Goal: Task Accomplishment & Management: Use online tool/utility

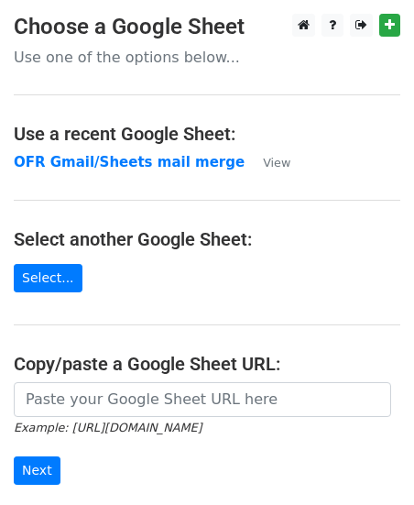
scroll to position [3, 0]
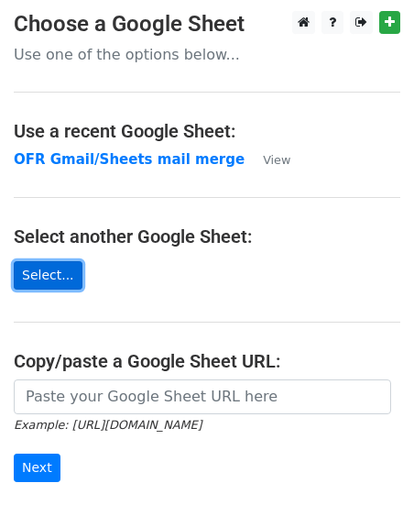
click at [59, 273] on link "Select..." at bounding box center [48, 275] width 69 height 28
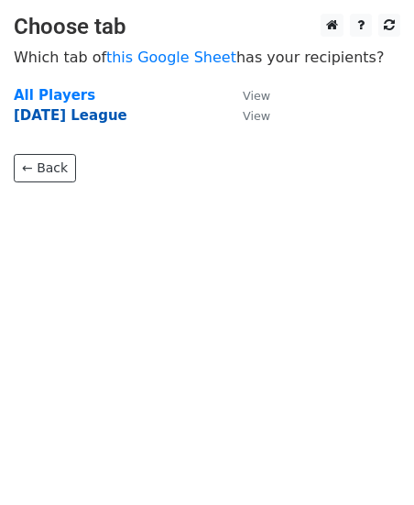
click at [71, 119] on strong "Sep 25 League" at bounding box center [71, 115] width 114 height 17
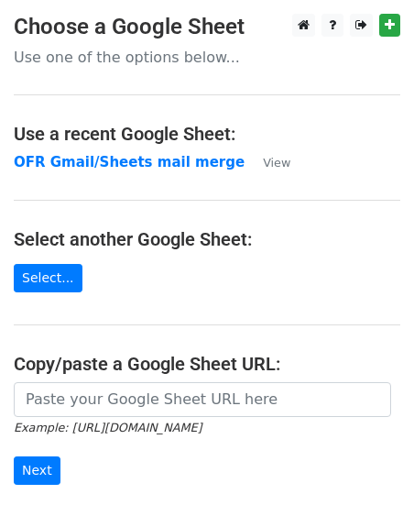
scroll to position [225, 0]
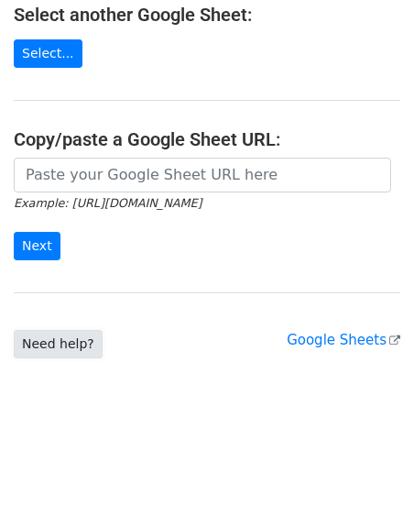
click at [72, 348] on link "Need help?" at bounding box center [58, 344] width 89 height 28
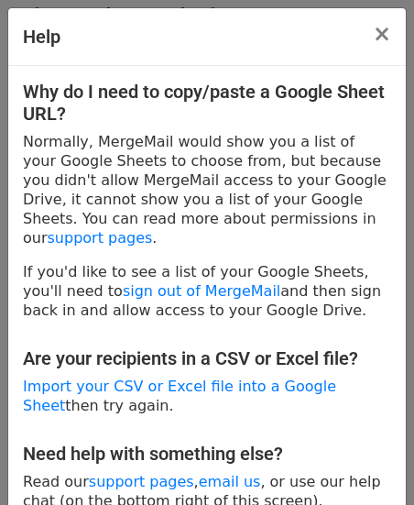
scroll to position [28, 0]
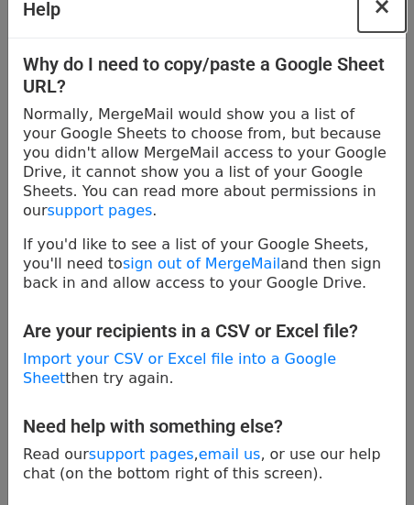
click at [381, 6] on span "×" at bounding box center [382, 7] width 18 height 26
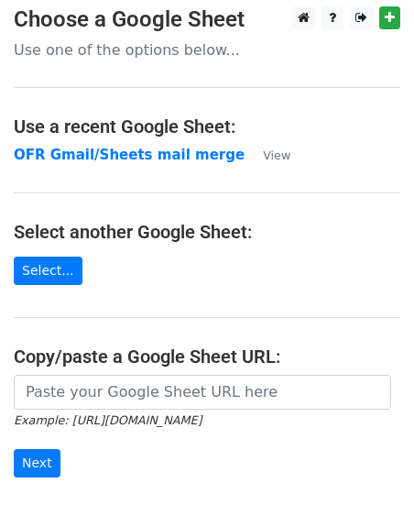
scroll to position [0, 0]
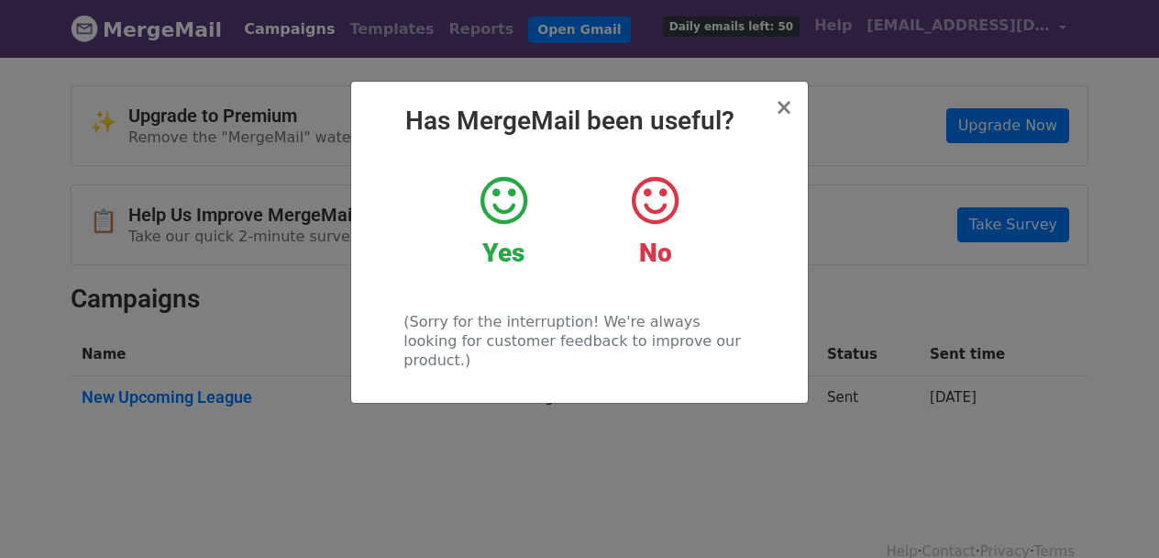
click at [515, 203] on icon at bounding box center [504, 200] width 47 height 55
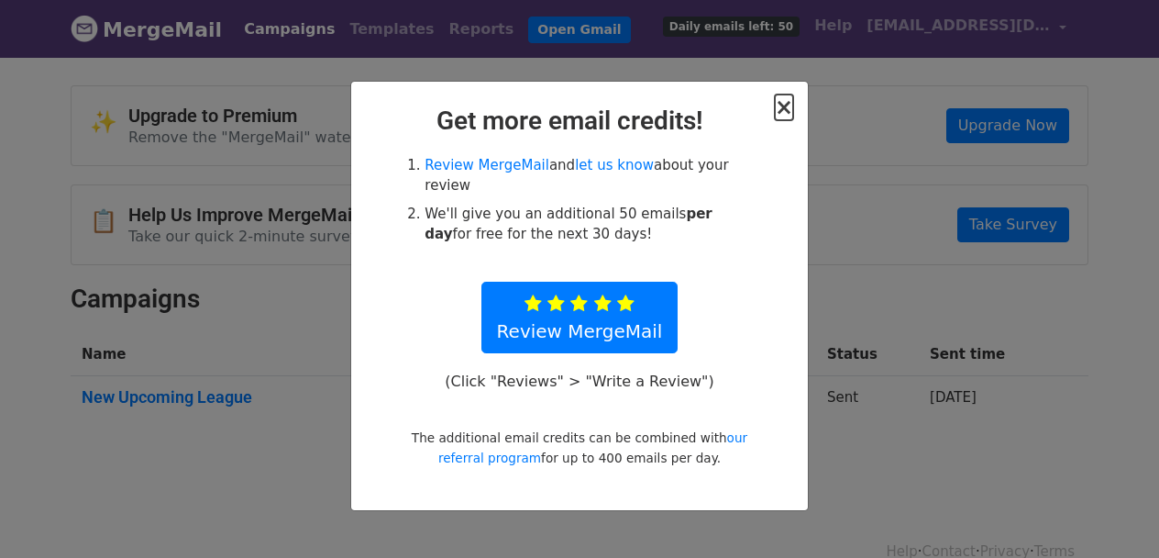
click at [783, 109] on span "×" at bounding box center [784, 107] width 18 height 26
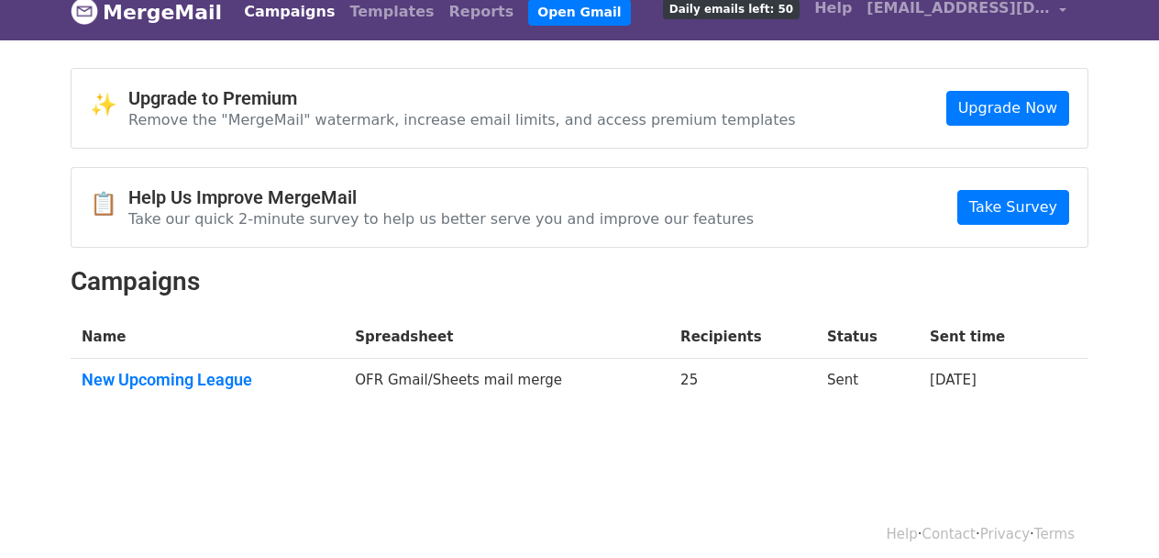
scroll to position [30, 0]
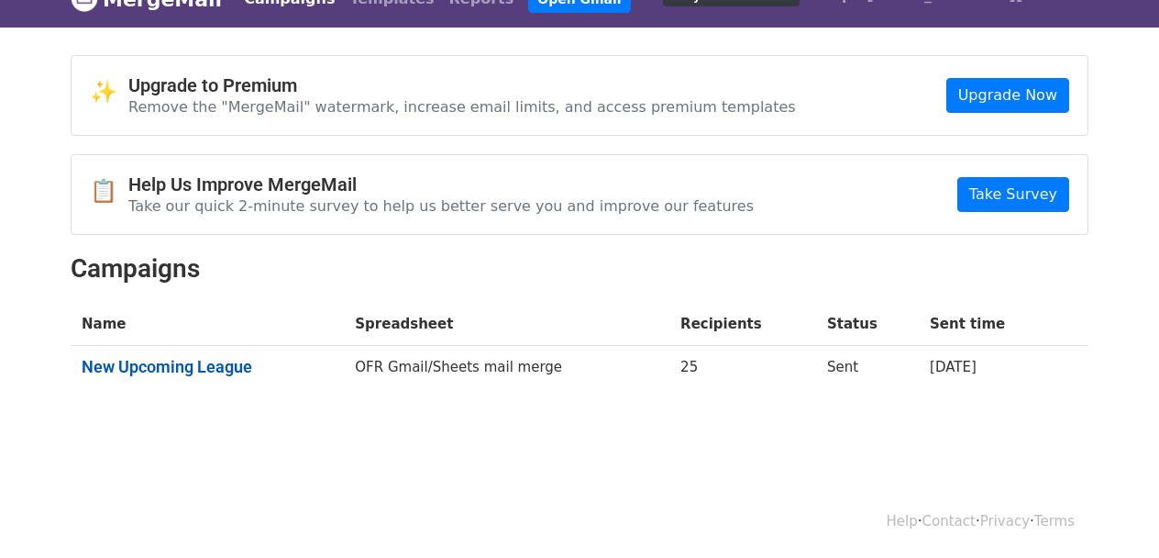
click at [232, 364] on link "New Upcoming League" at bounding box center [207, 367] width 251 height 20
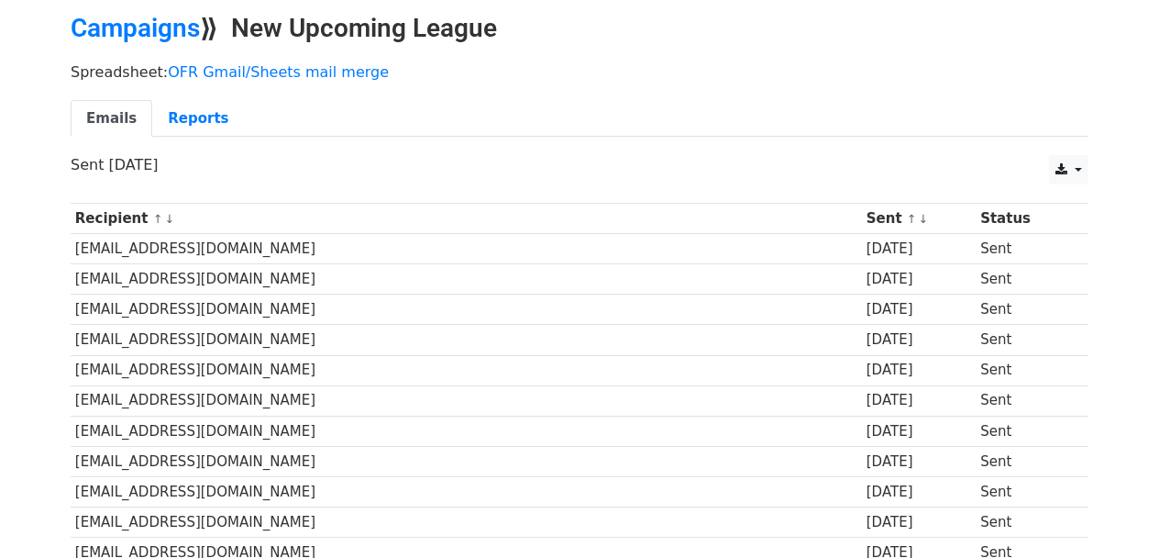
scroll to position [74, 0]
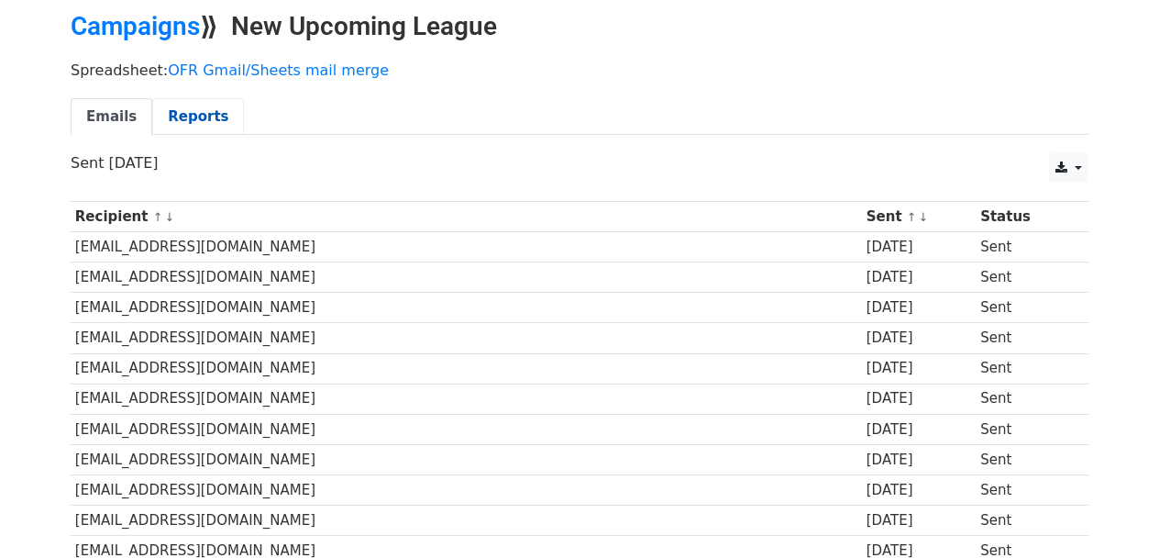
click at [199, 116] on link "Reports" at bounding box center [198, 117] width 92 height 38
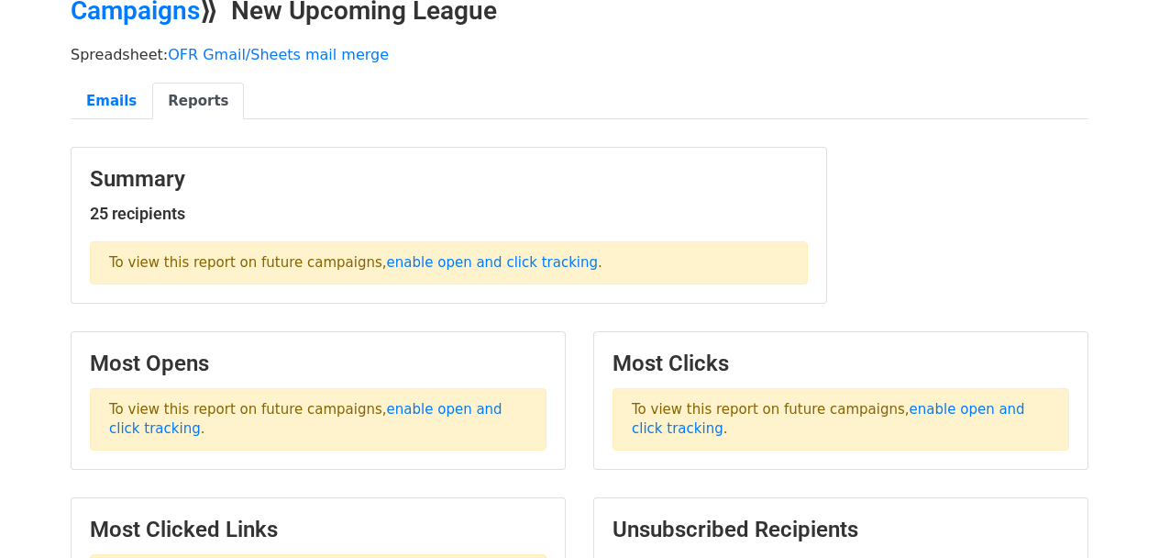
scroll to position [76, 0]
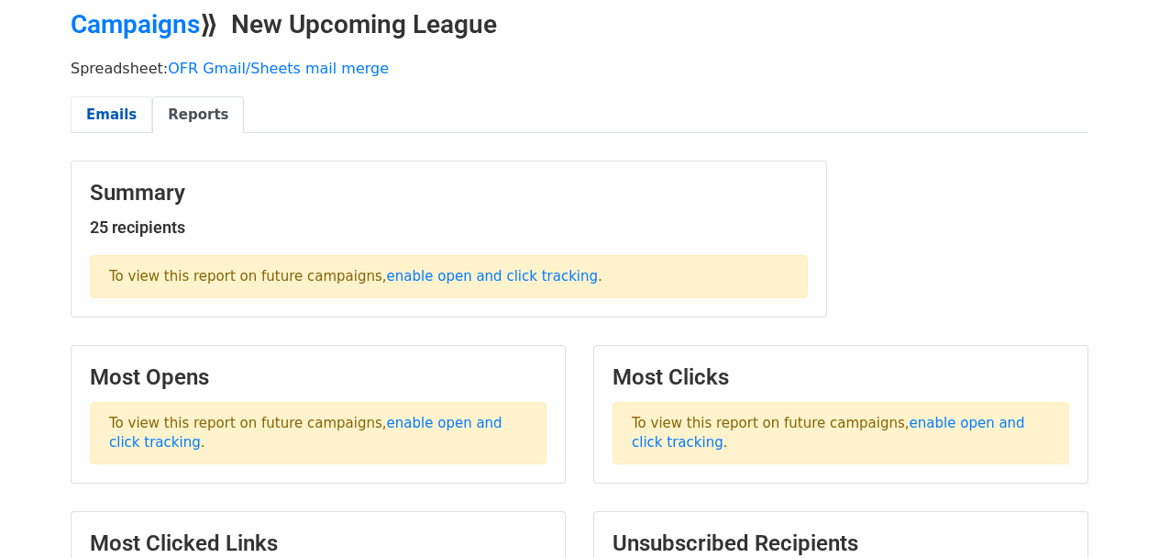
click at [92, 117] on link "Emails" at bounding box center [112, 115] width 82 height 38
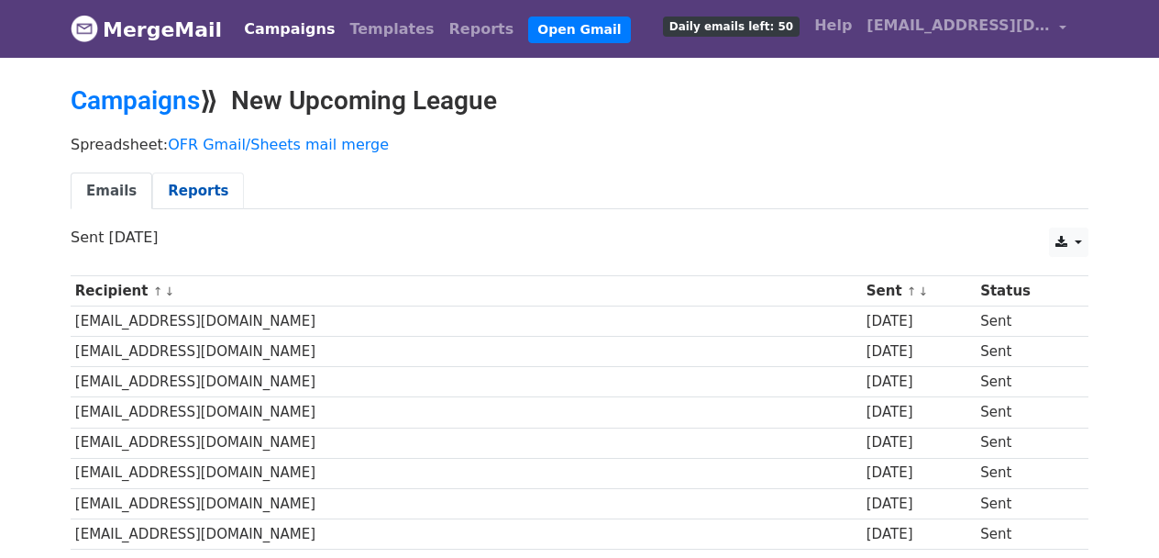
click at [203, 188] on link "Reports" at bounding box center [198, 191] width 92 height 38
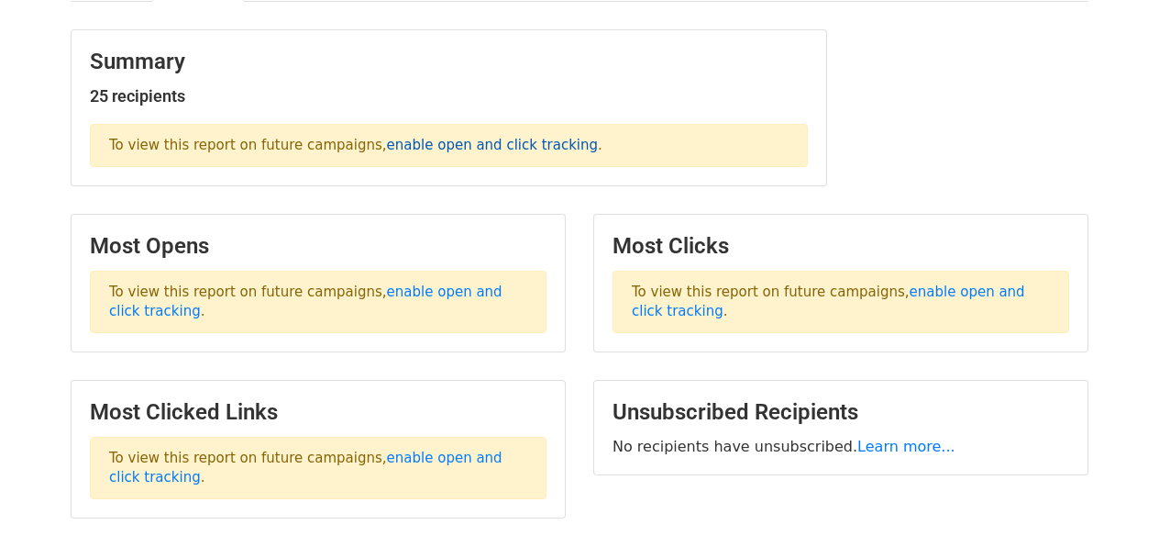
scroll to position [210, 0]
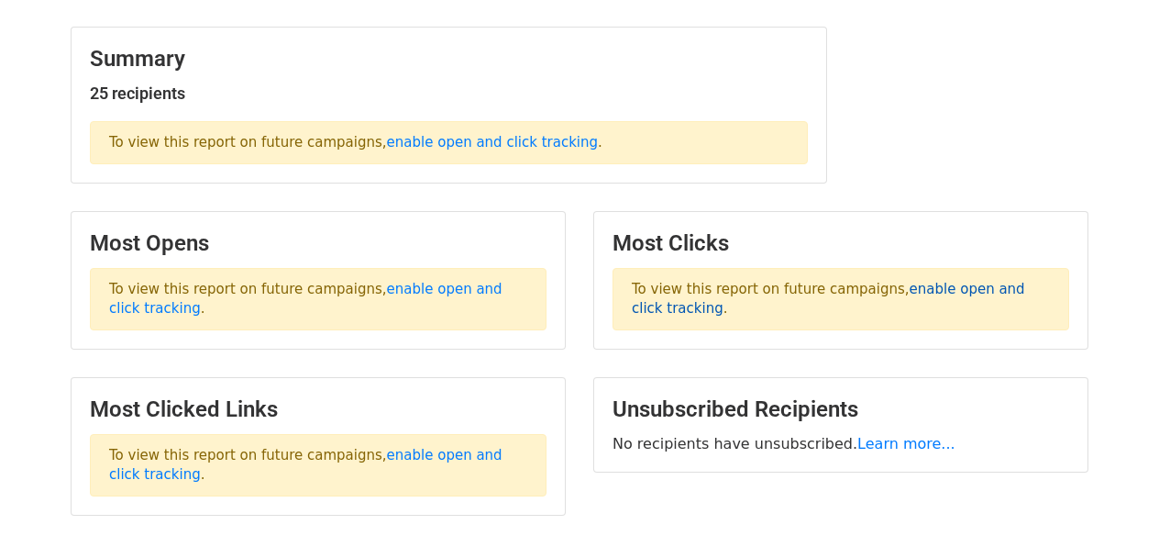
click at [948, 284] on link "enable open and click tracking" at bounding box center [828, 299] width 393 height 36
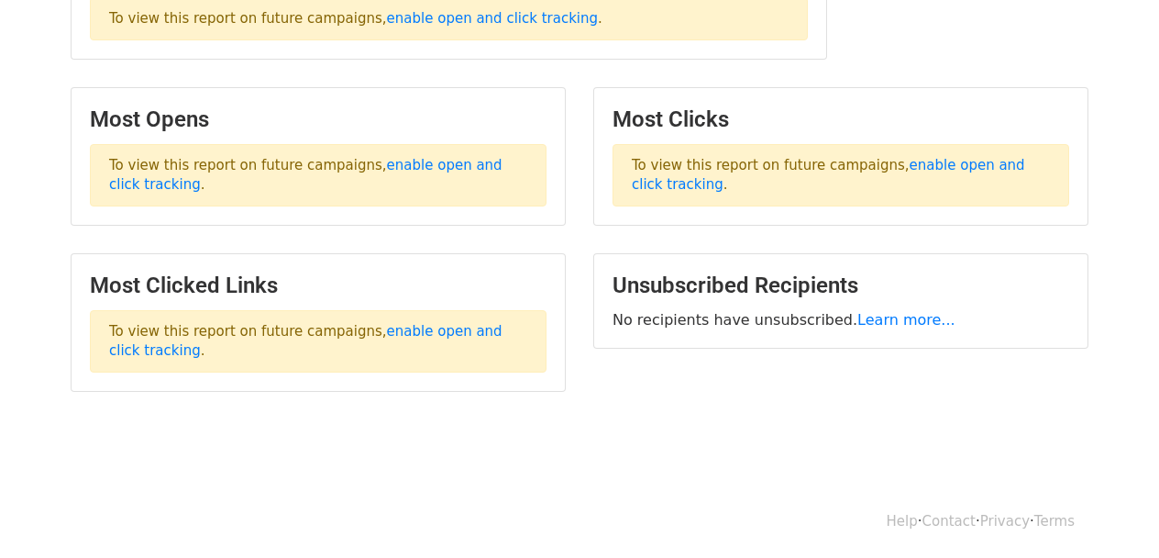
scroll to position [0, 0]
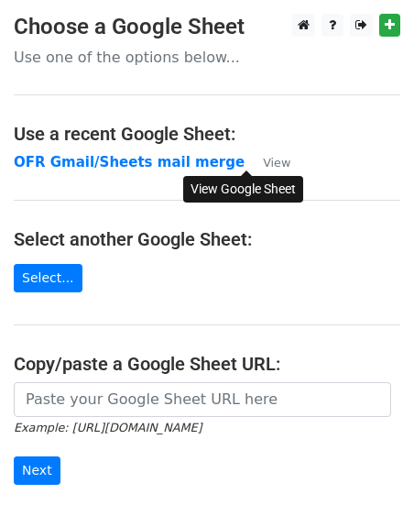
click at [268, 162] on small "View" at bounding box center [277, 163] width 28 height 14
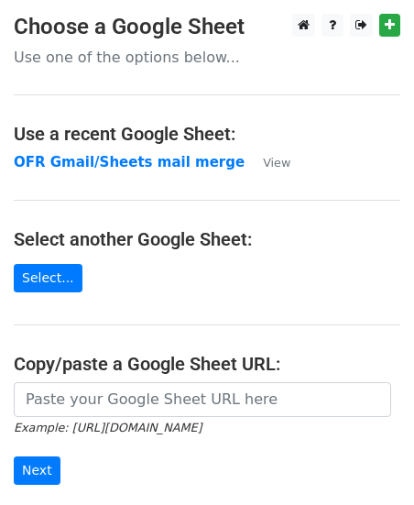
click at [275, 138] on h4 "Use a recent Google Sheet:" at bounding box center [207, 134] width 387 height 22
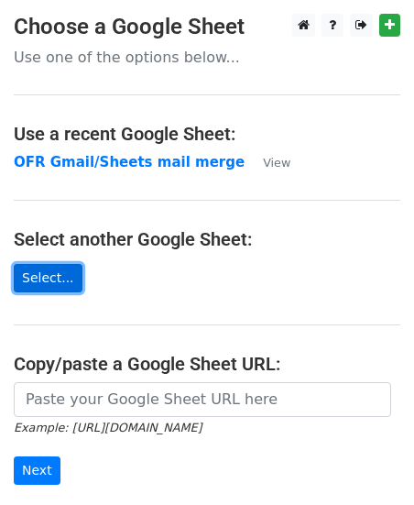
click at [55, 286] on link "Select..." at bounding box center [48, 278] width 69 height 28
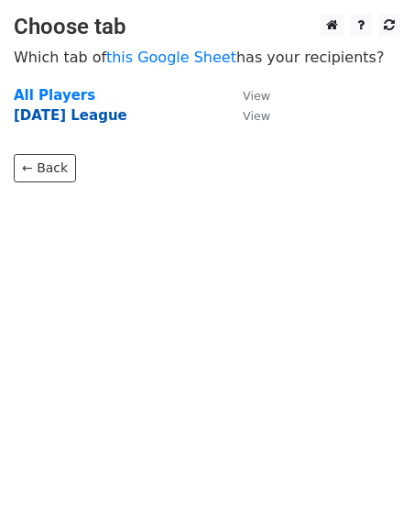
click at [97, 120] on strong "Sep 25 League" at bounding box center [71, 115] width 114 height 17
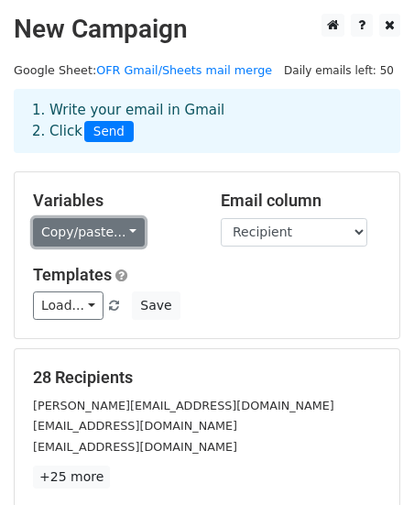
click at [131, 238] on link "Copy/paste..." at bounding box center [89, 232] width 112 height 28
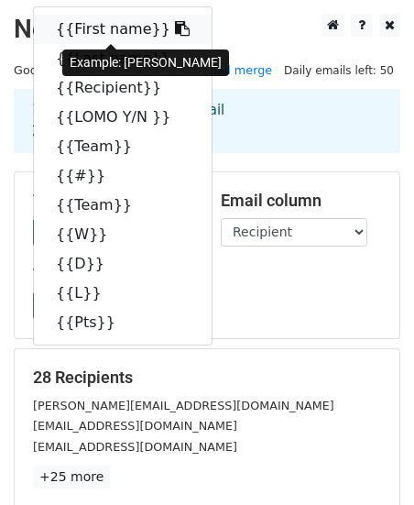
click at [117, 36] on link "{{First name}}" at bounding box center [123, 29] width 178 height 29
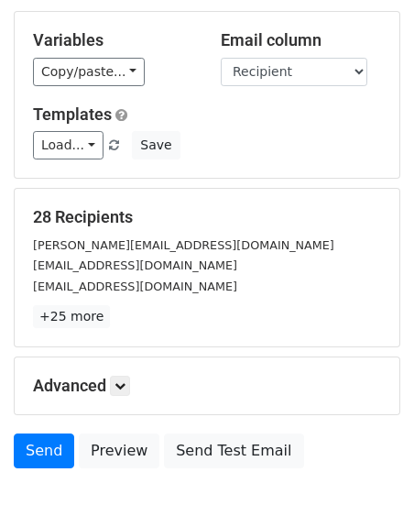
scroll to position [193, 0]
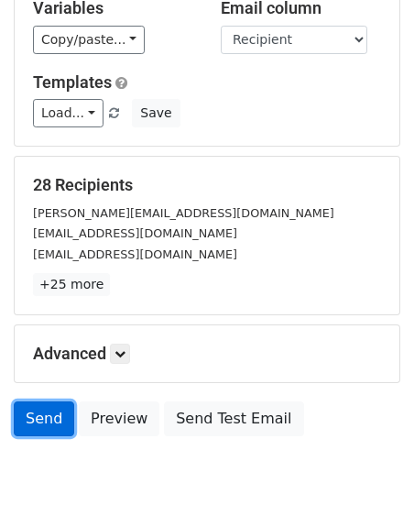
click at [46, 414] on link "Send" at bounding box center [44, 419] width 61 height 35
